Goal: Information Seeking & Learning: Learn about a topic

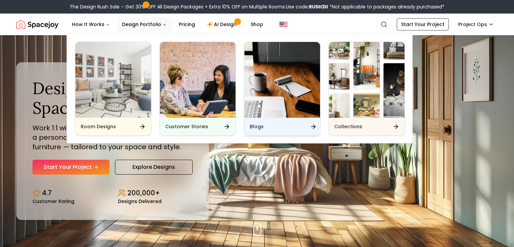
click at [262, 100] on img "Main" at bounding box center [282, 80] width 76 height 76
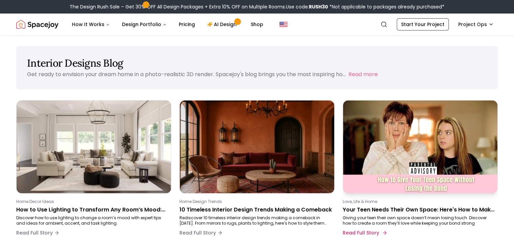
click at [380, 207] on p "Your Teen Needs Their Own Space: Here's How to Make It Happen Without Losing Co…" at bounding box center [419, 210] width 152 height 8
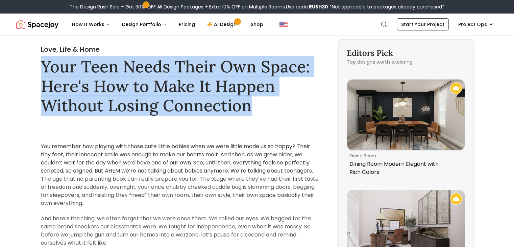
drag, startPoint x: 42, startPoint y: 63, endPoint x: 262, endPoint y: 110, distance: 225.2
click at [262, 110] on h1 "Your Teen Needs Their Own Space: Here's How to Make It Happen Without Losing Co…" at bounding box center [181, 86] width 280 height 58
copy h1 "Your Teen Needs Their Own Space: Here's How to Make It Happen Without Losing Co…"
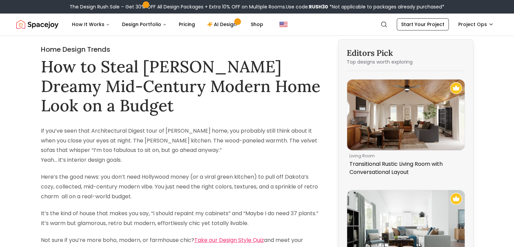
drag, startPoint x: 41, startPoint y: 70, endPoint x: 174, endPoint y: 113, distance: 140.5
click at [174, 113] on h1 "How to Steal Dakota Johnson’s Dreamy Mid-Century Modern Home Look on a Budget" at bounding box center [181, 86] width 280 height 58
copy h1 "How to Steal Dakota Johnson’s Dreamy Mid-Century Modern Home Look on a Budget"
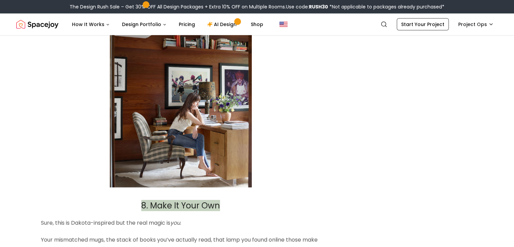
scroll to position [2004, 0]
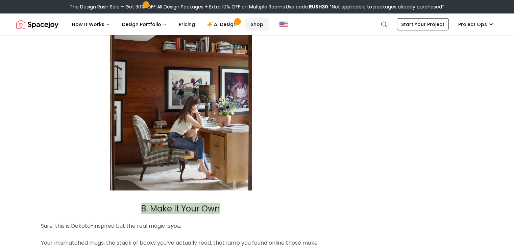
click at [247, 22] on link "Shop" at bounding box center [256, 25] width 23 height 14
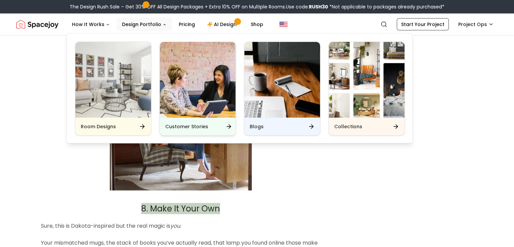
click at [192, 96] on img "Main" at bounding box center [198, 80] width 76 height 76
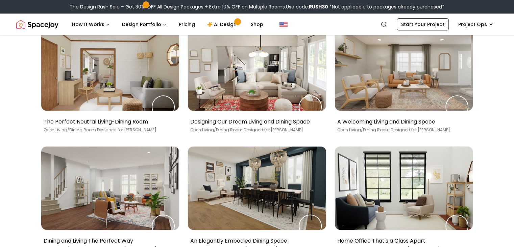
scroll to position [169, 0]
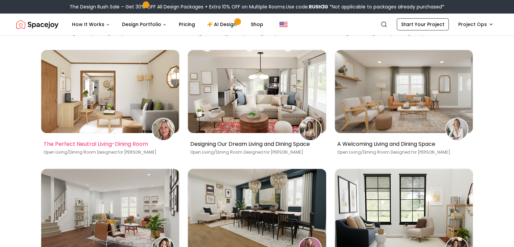
click at [122, 103] on img at bounding box center [110, 91] width 138 height 83
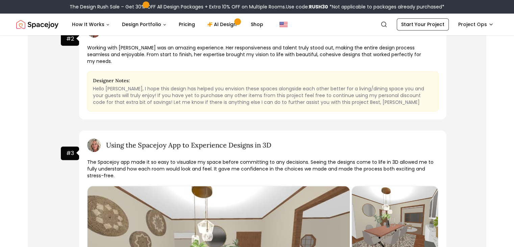
scroll to position [406, 0]
